Goal: Task Accomplishment & Management: Manage account settings

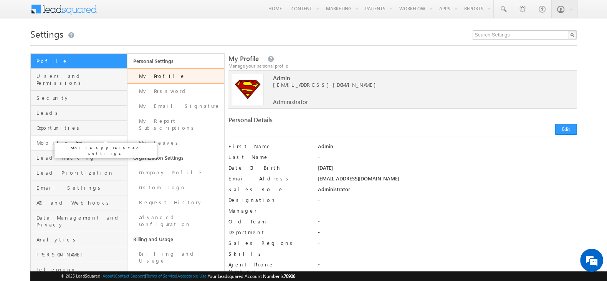
click at [62, 139] on span "Mobile App" at bounding box center [80, 142] width 89 height 7
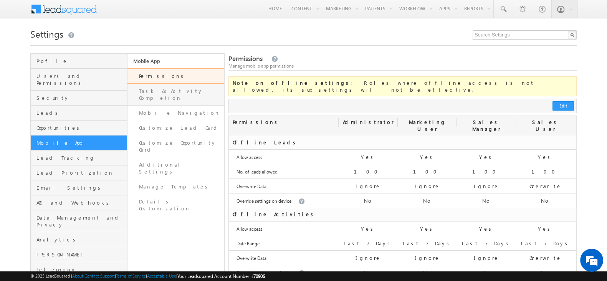
click at [186, 94] on link "Task & Activity Completion" at bounding box center [176, 95] width 97 height 22
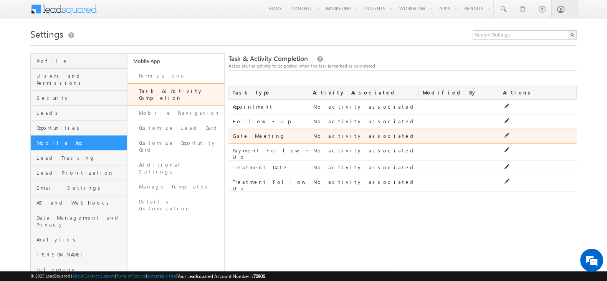
click at [504, 138] on div at bounding box center [529, 138] width 51 height 11
click at [507, 135] on icon at bounding box center [506, 135] width 5 height 5
click at [370, 137] on input at bounding box center [353, 137] width 70 height 9
click at [376, 136] on input at bounding box center [353, 137] width 70 height 9
click at [380, 136] on span at bounding box center [383, 137] width 6 height 6
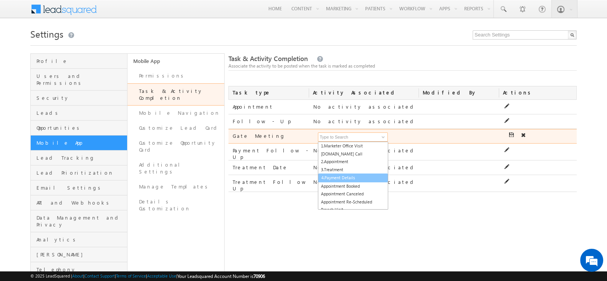
scroll to position [3, 0]
click at [368, 181] on link "Appointment Booked" at bounding box center [353, 182] width 70 height 9
type input "Appointment Booked"
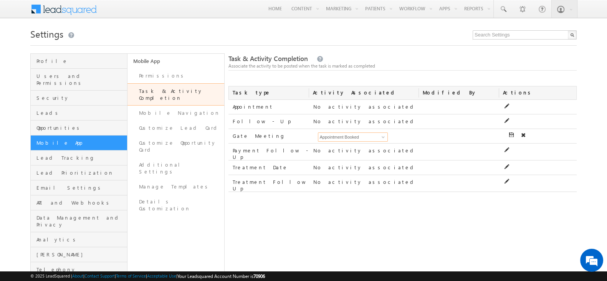
scroll to position [34, 0]
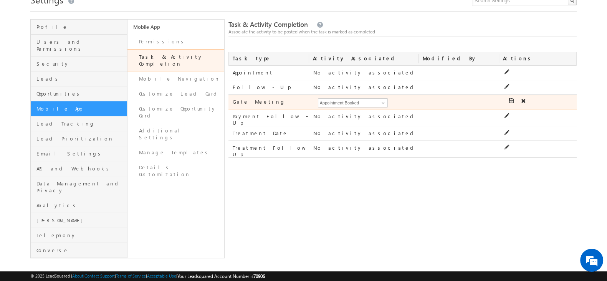
click at [510, 100] on icon at bounding box center [511, 100] width 5 height 5
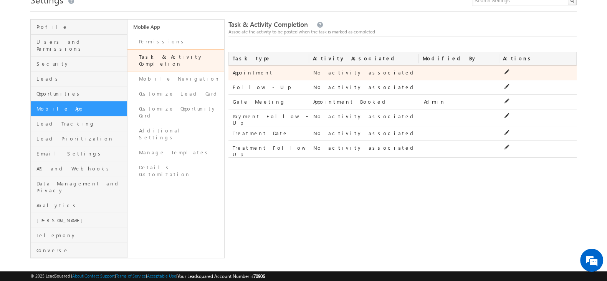
scroll to position [34, 0]
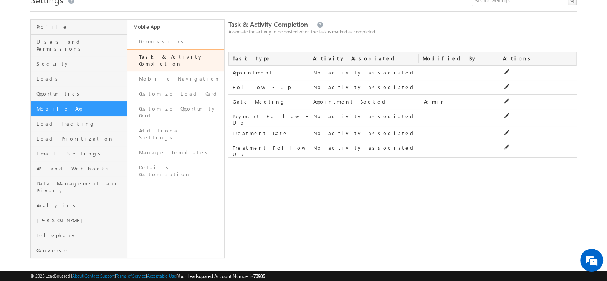
click at [394, 187] on div "Task & Activity Completion Associate the activity to be posted when the task is…" at bounding box center [403, 138] width 348 height 239
click at [314, 216] on div "Task & Activity Completion Associate the activity to be posted when the task is…" at bounding box center [403, 138] width 348 height 239
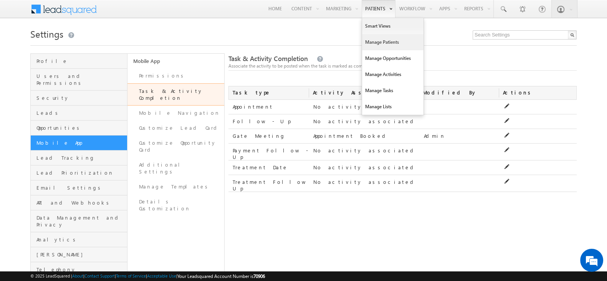
click at [378, 41] on link "Manage Patients" at bounding box center [392, 42] width 61 height 16
